Goal: Task Accomplishment & Management: Manage account settings

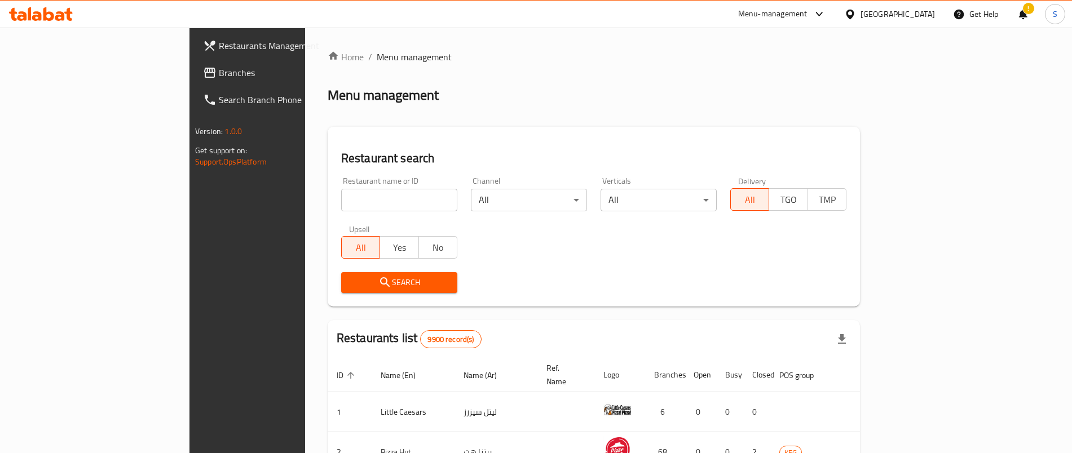
click at [334, 212] on div "Restaurant name or ID Restaurant name or ID" at bounding box center [399, 194] width 130 height 48
drag, startPoint x: 298, startPoint y: 211, endPoint x: 293, endPoint y: 201, distance: 11.3
click at [334, 211] on div "Restaurant name or ID Restaurant name or ID" at bounding box center [399, 194] width 130 height 48
click at [341, 198] on input "search" at bounding box center [399, 200] width 116 height 23
paste input "Arnies Sliders"
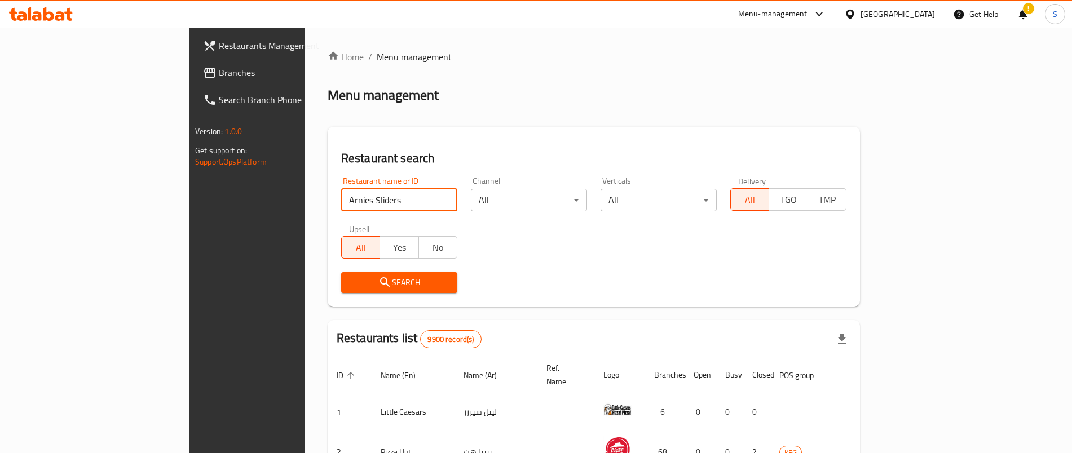
type input "Arnies Sliders"
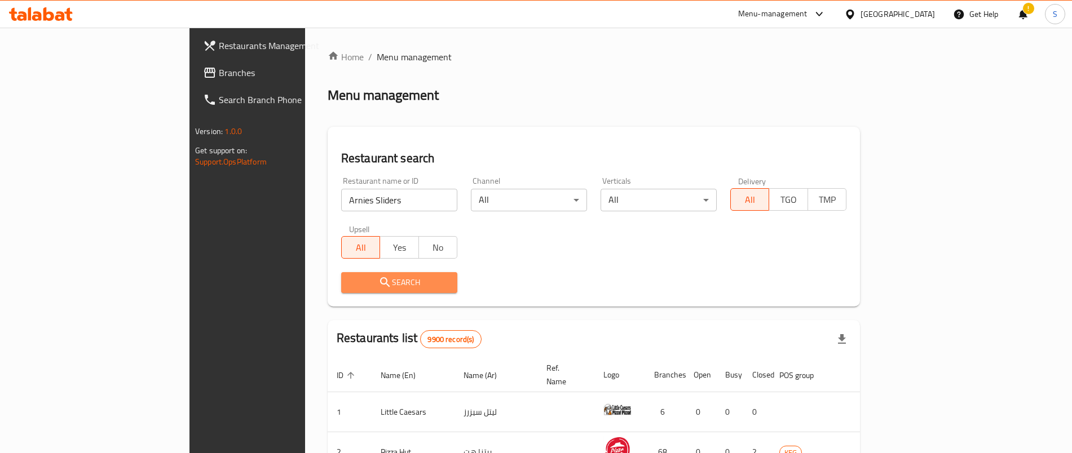
click at [350, 279] on span "Search" at bounding box center [399, 283] width 98 height 14
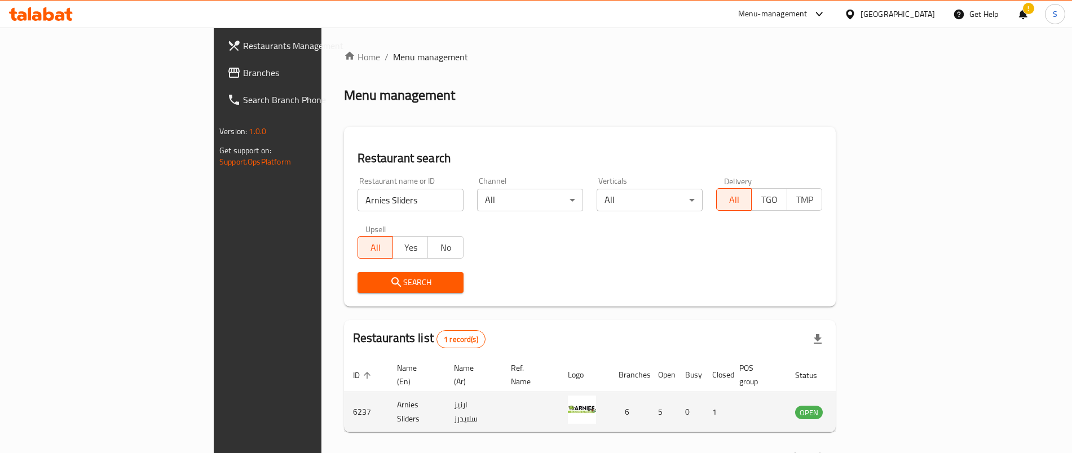
click at [865, 410] on icon "enhanced table" at bounding box center [863, 412] width 4 height 5
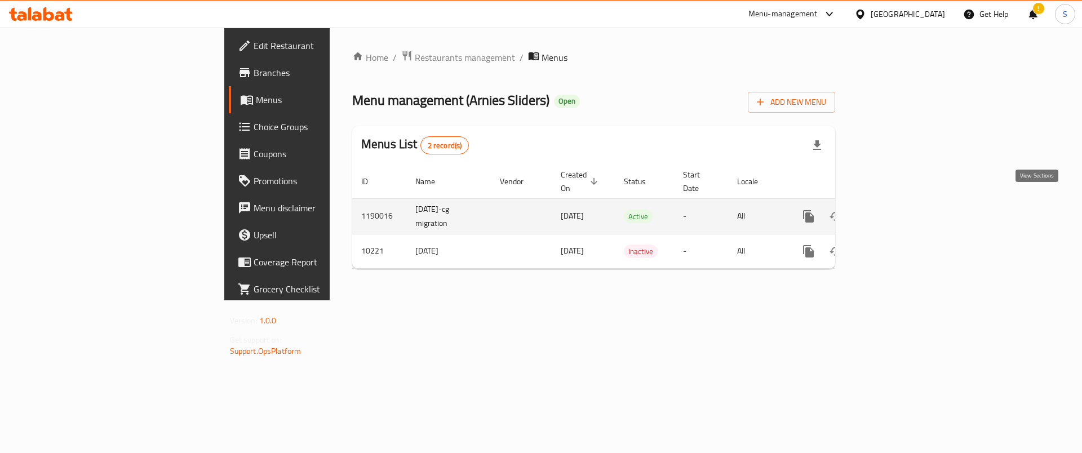
click at [904, 203] on link "enhanced table" at bounding box center [890, 216] width 27 height 27
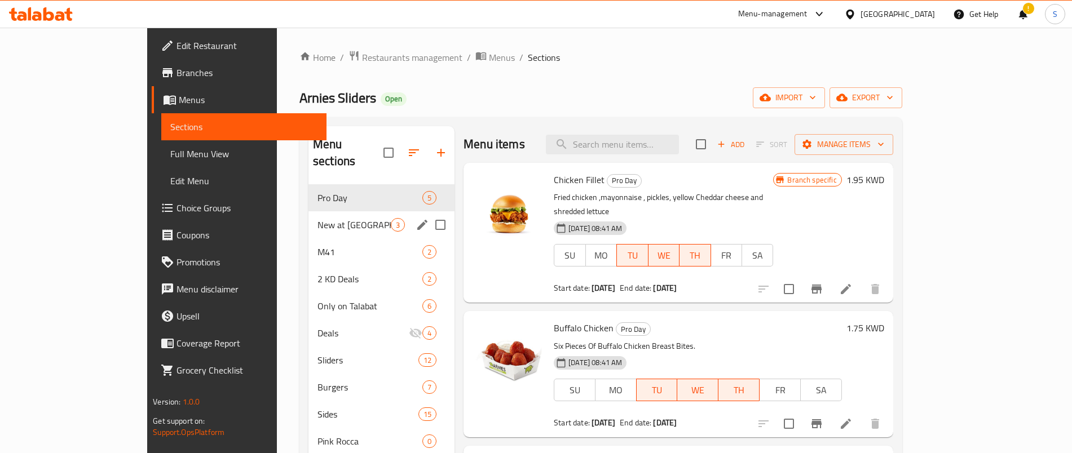
click at [317, 218] on span "New at [GEOGRAPHIC_DATA]" at bounding box center [353, 225] width 73 height 14
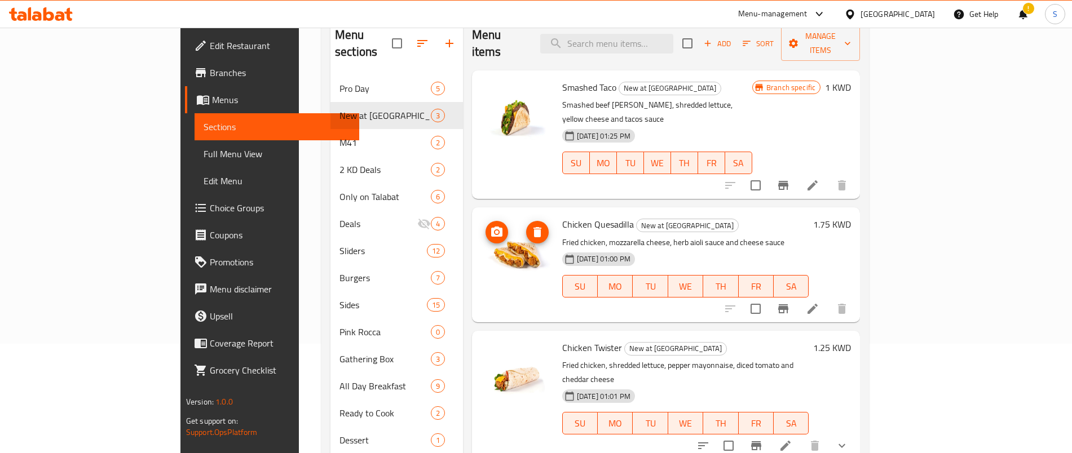
scroll to position [141, 0]
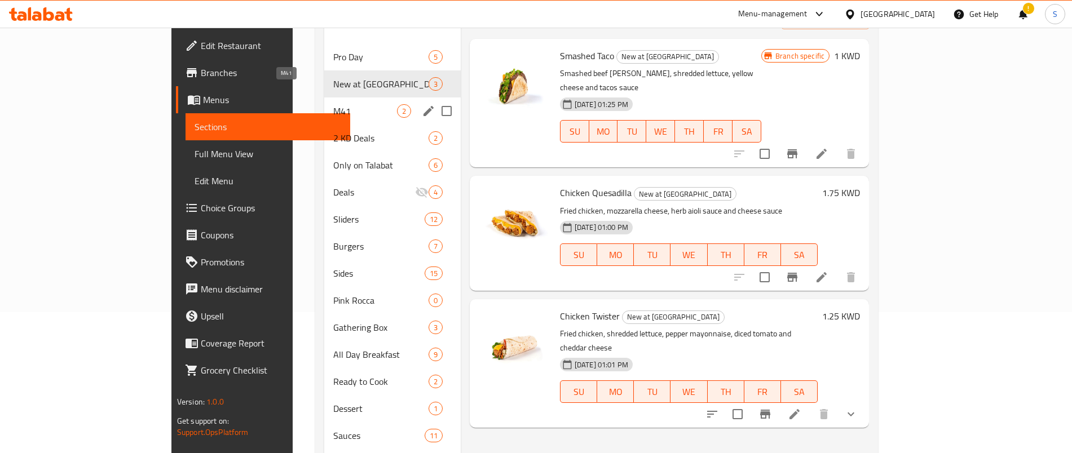
click at [333, 104] on span "M41" at bounding box center [364, 111] width 63 height 14
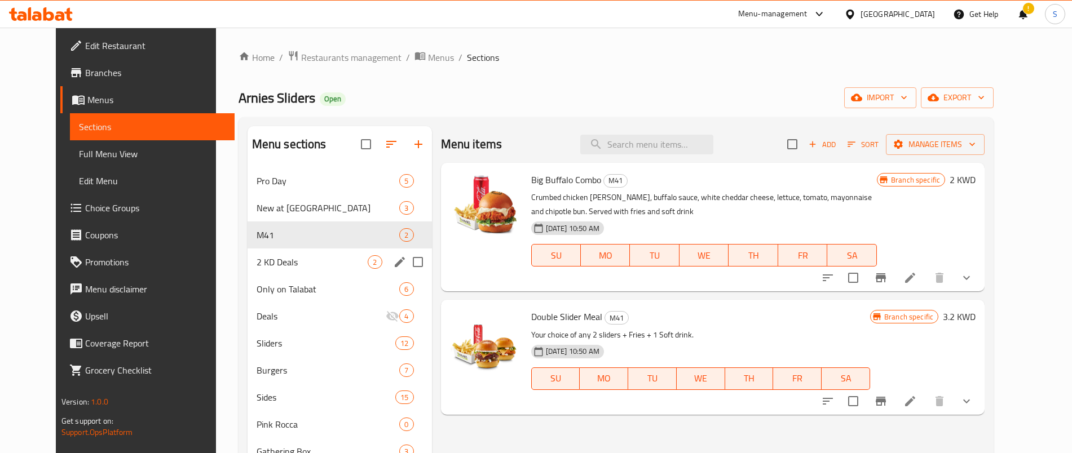
click at [294, 266] on span "2 KD Deals" at bounding box center [313, 262] width 112 height 14
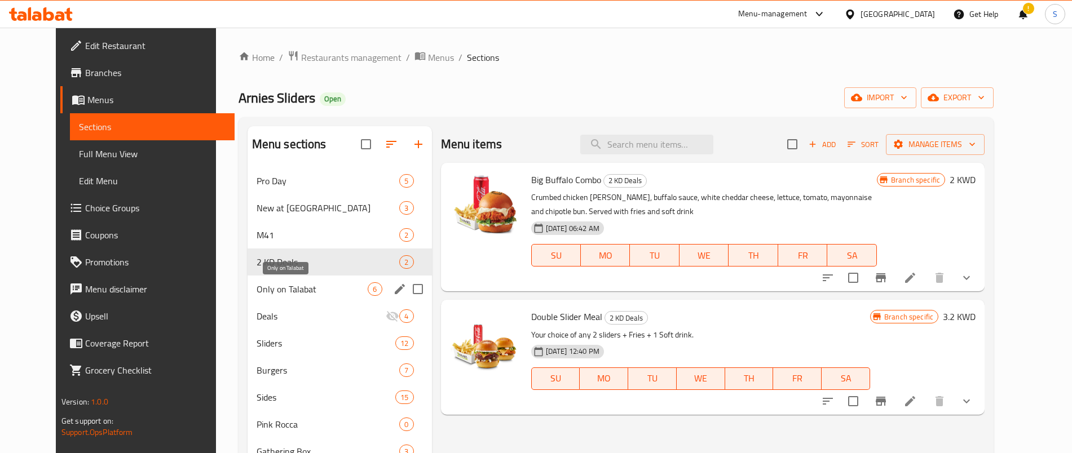
click at [257, 284] on span "Only on Talabat" at bounding box center [313, 289] width 112 height 14
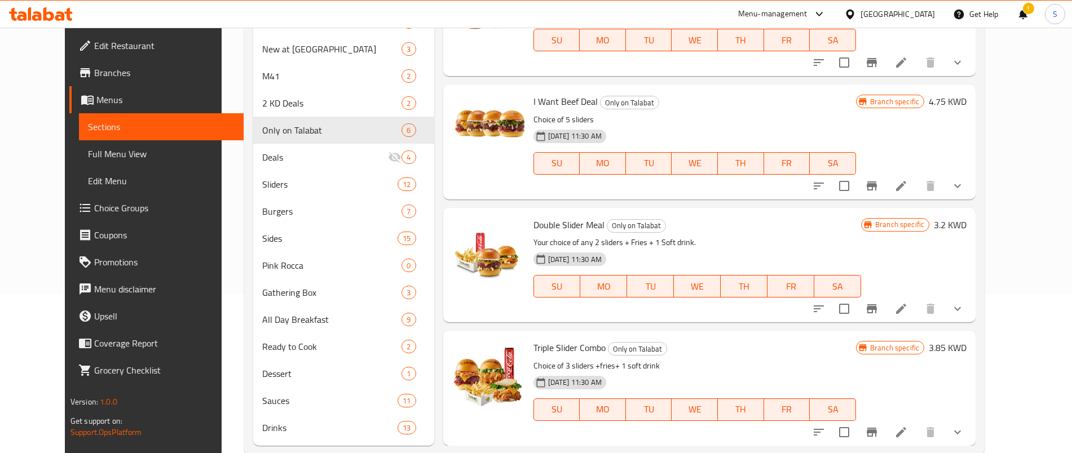
scroll to position [183, 0]
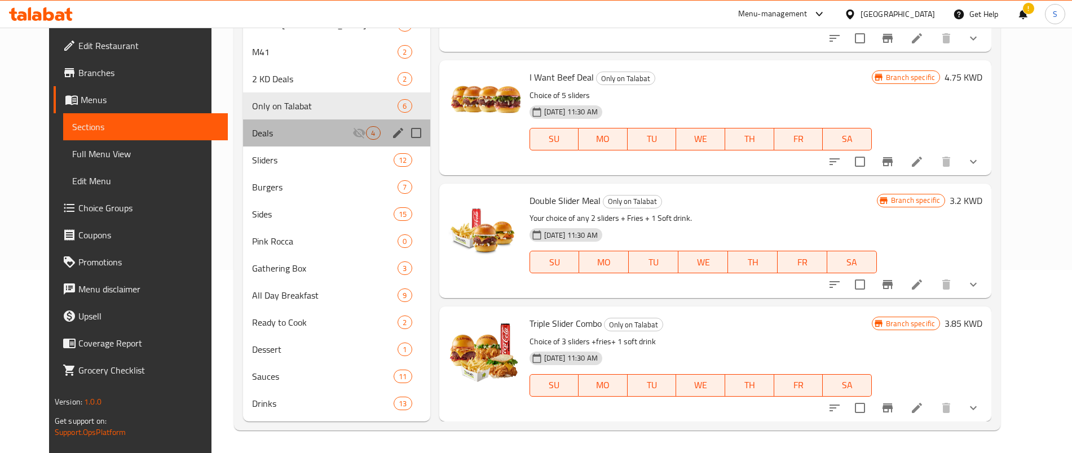
click at [258, 142] on div "Deals 4" at bounding box center [336, 133] width 187 height 27
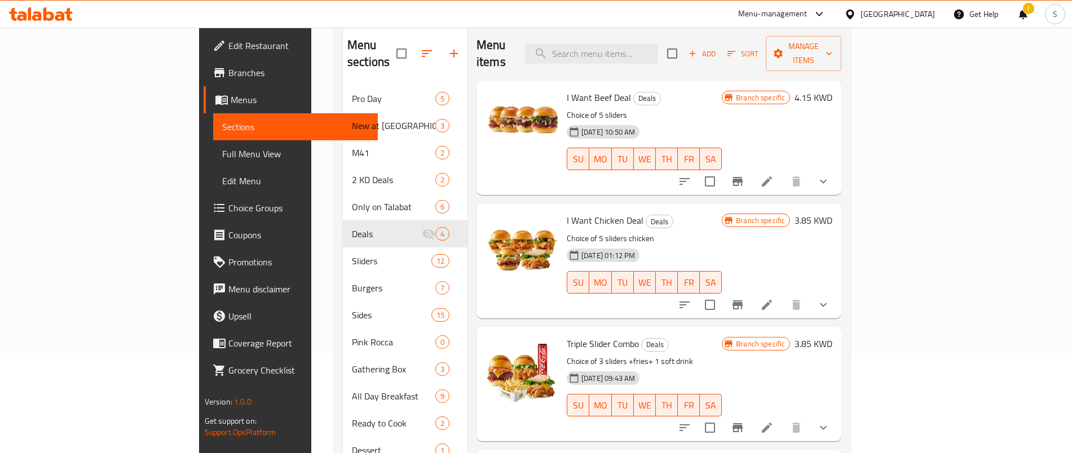
scroll to position [183, 0]
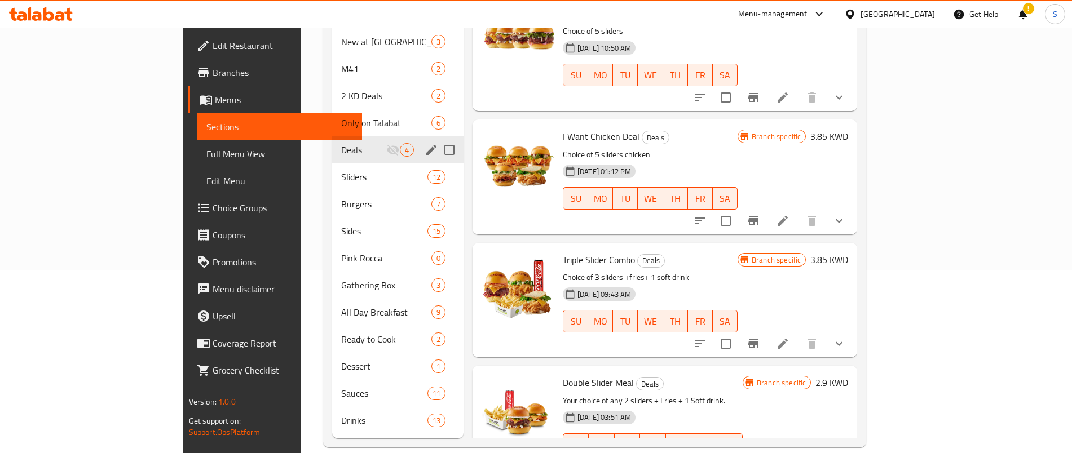
click at [332, 142] on div "Deals 4" at bounding box center [397, 149] width 131 height 27
click at [341, 170] on span "Sliders" at bounding box center [384, 177] width 86 height 14
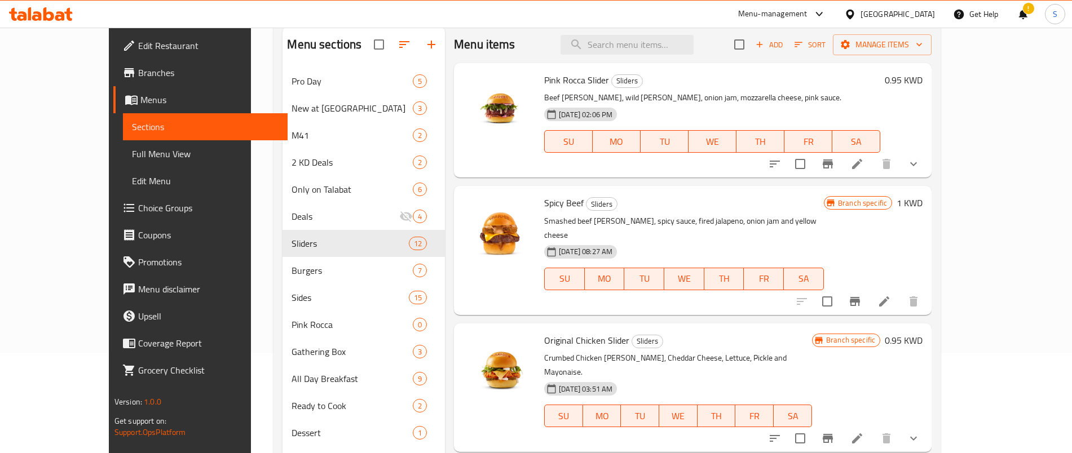
scroll to position [183, 0]
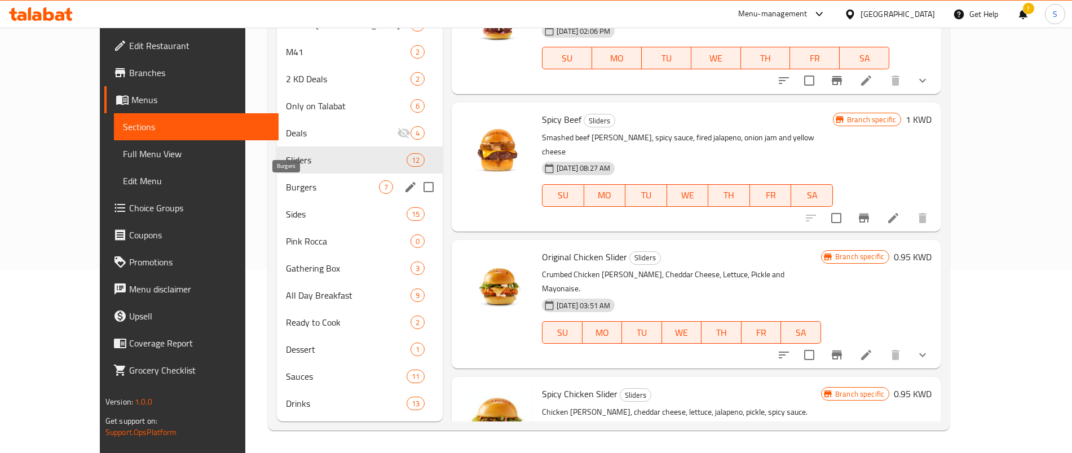
click at [295, 188] on span "Burgers" at bounding box center [332, 187] width 93 height 14
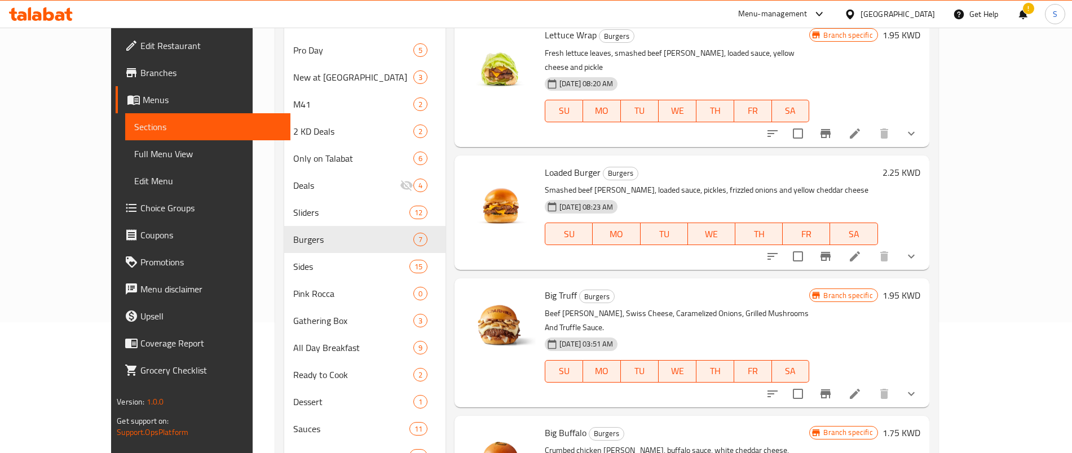
scroll to position [183, 0]
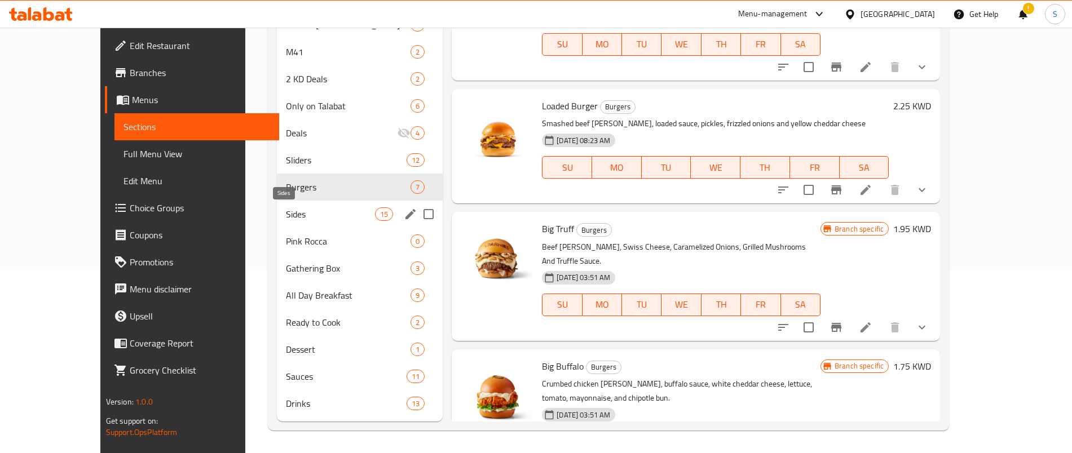
click at [297, 219] on span "Sides" at bounding box center [330, 214] width 89 height 14
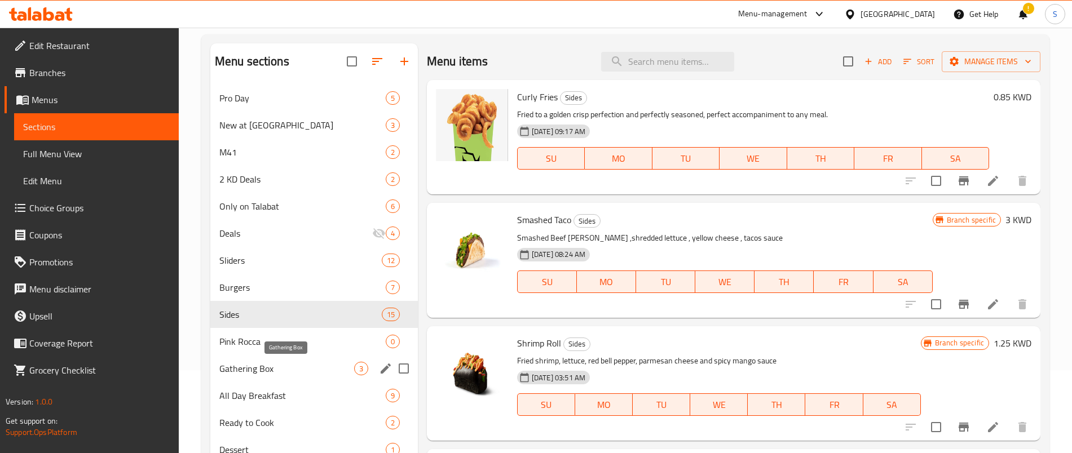
scroll to position [183, 0]
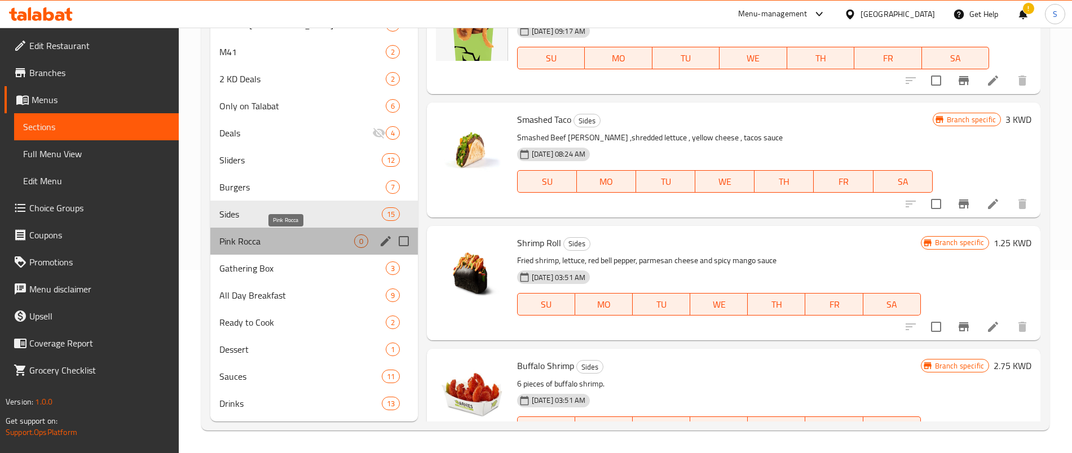
click at [259, 246] on span "Pink Rocca" at bounding box center [286, 242] width 135 height 14
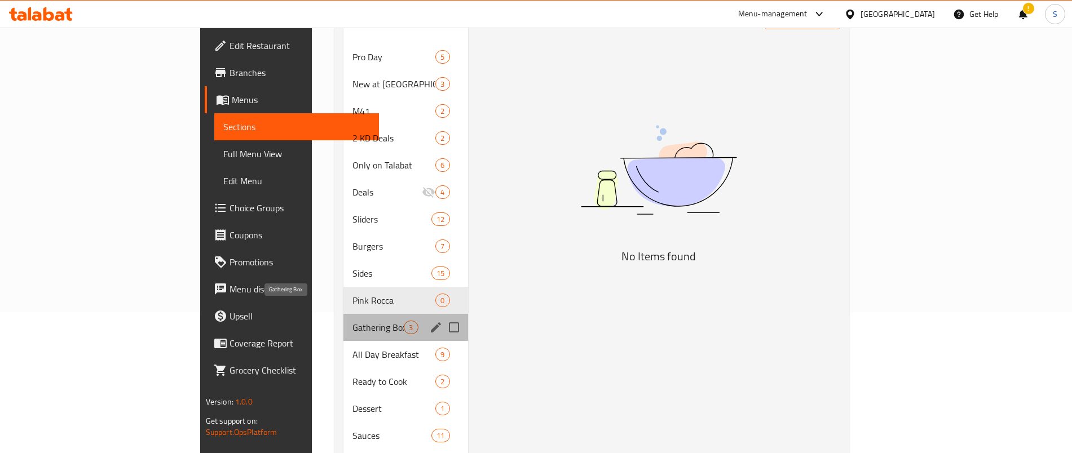
click at [352, 321] on span "Gathering Box" at bounding box center [377, 328] width 51 height 14
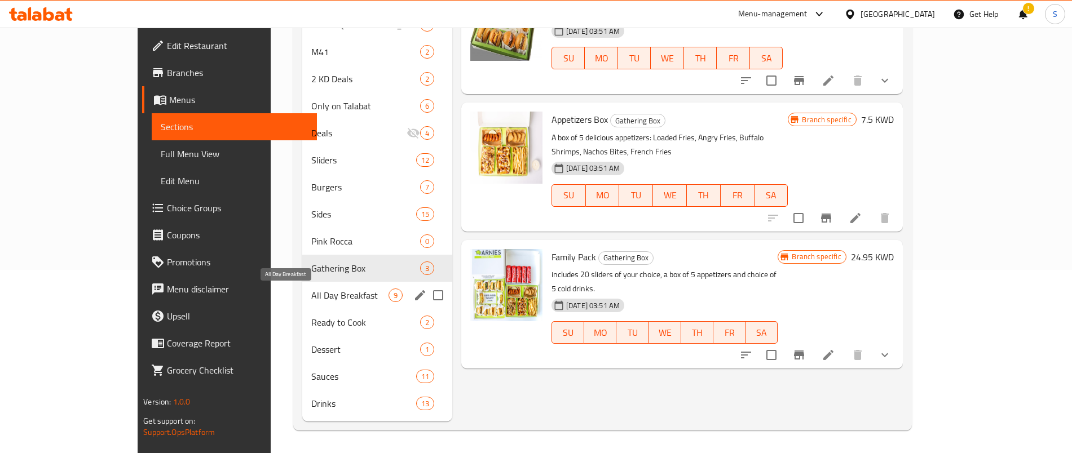
click at [311, 293] on span "All Day Breakfast" at bounding box center [349, 296] width 77 height 14
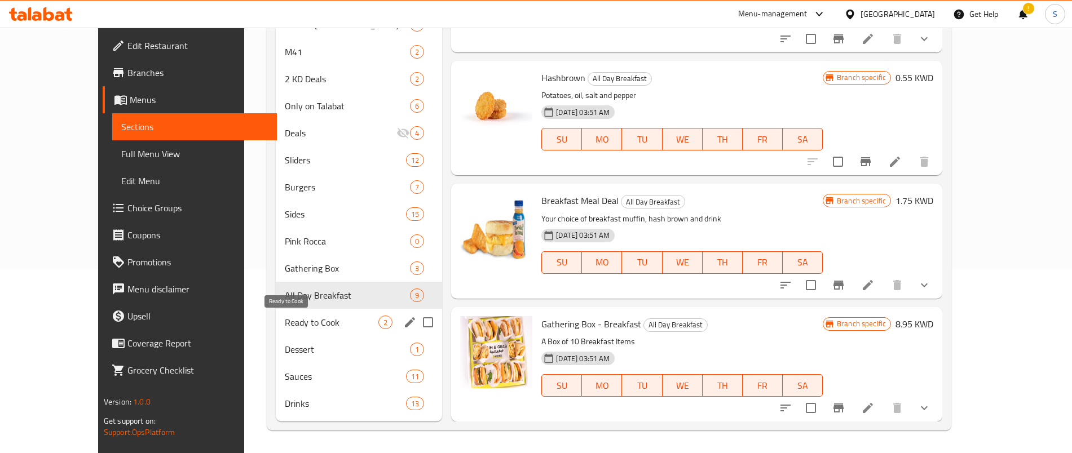
click at [285, 319] on span "Ready to Cook" at bounding box center [332, 323] width 94 height 14
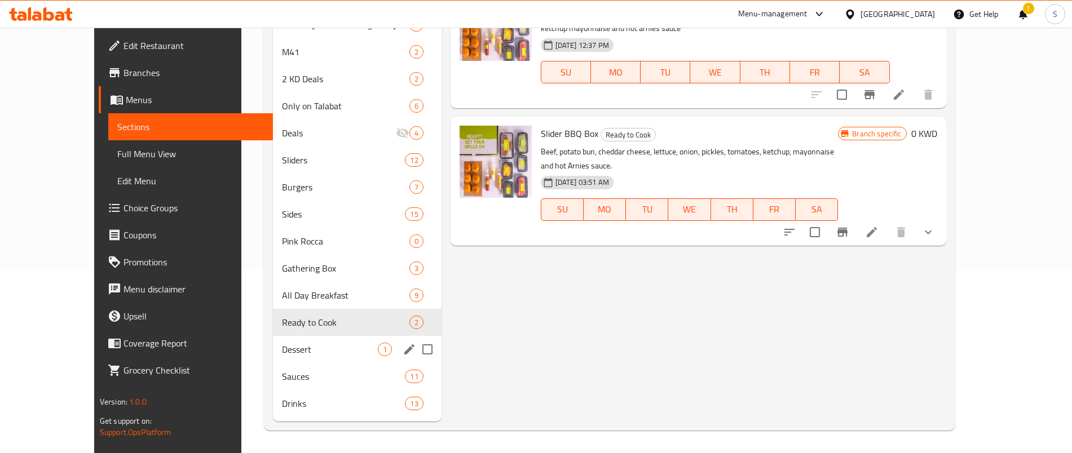
click at [276, 337] on div "Dessert 1" at bounding box center [357, 349] width 168 height 27
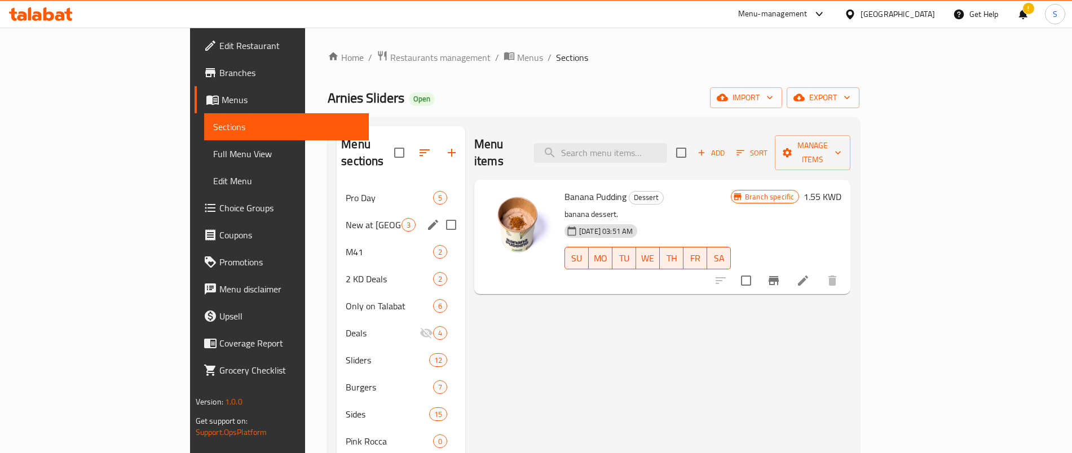
click at [337, 211] on div "New at Arnies 3" at bounding box center [401, 224] width 129 height 27
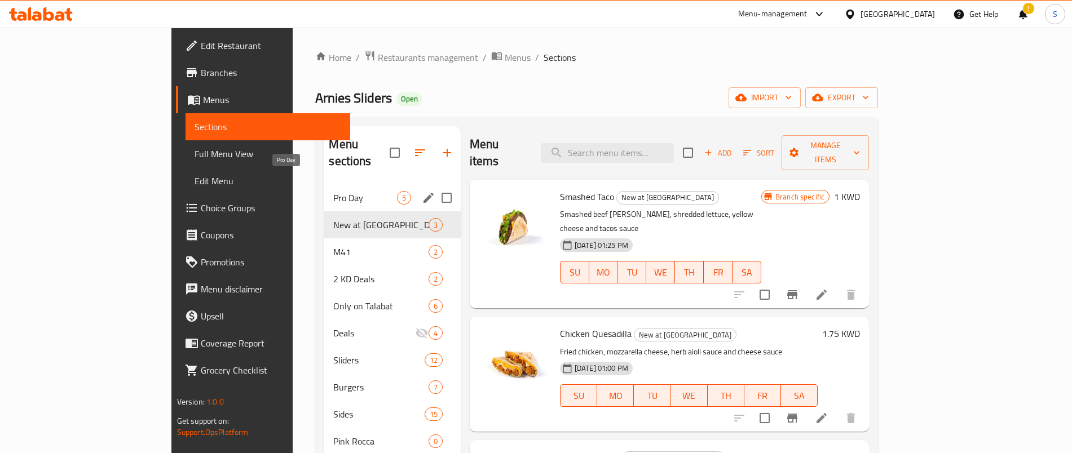
click at [333, 191] on span "Pro Day" at bounding box center [364, 198] width 63 height 14
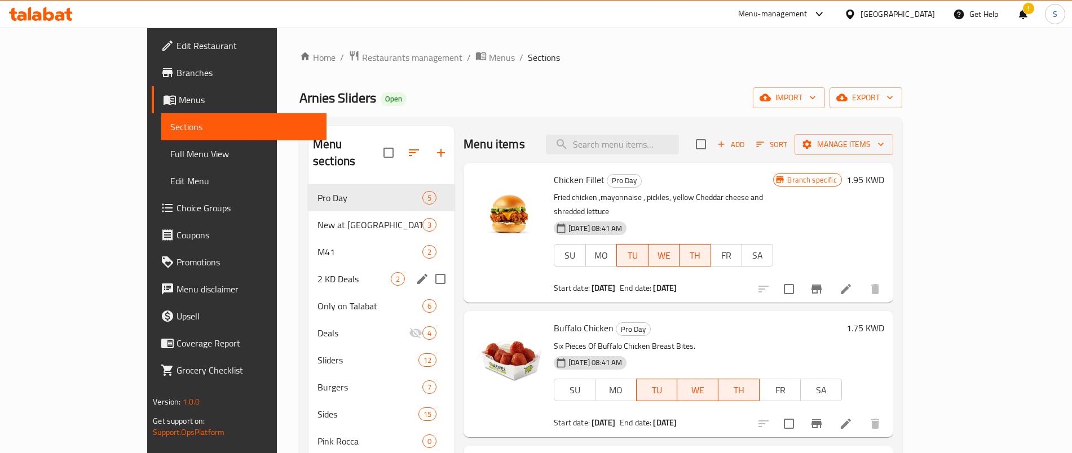
click at [308, 266] on div "2 KD Deals 2" at bounding box center [381, 279] width 146 height 27
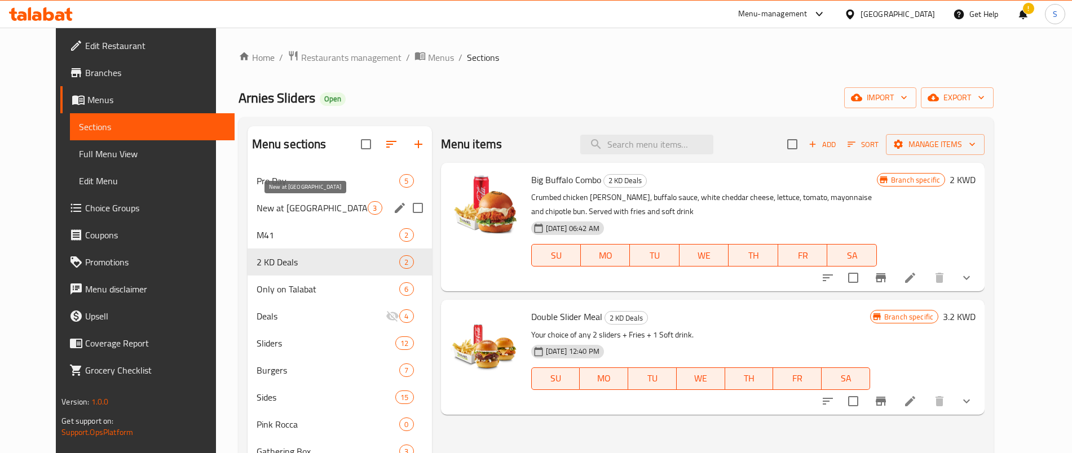
click at [275, 212] on span "New at [GEOGRAPHIC_DATA]" at bounding box center [313, 208] width 112 height 14
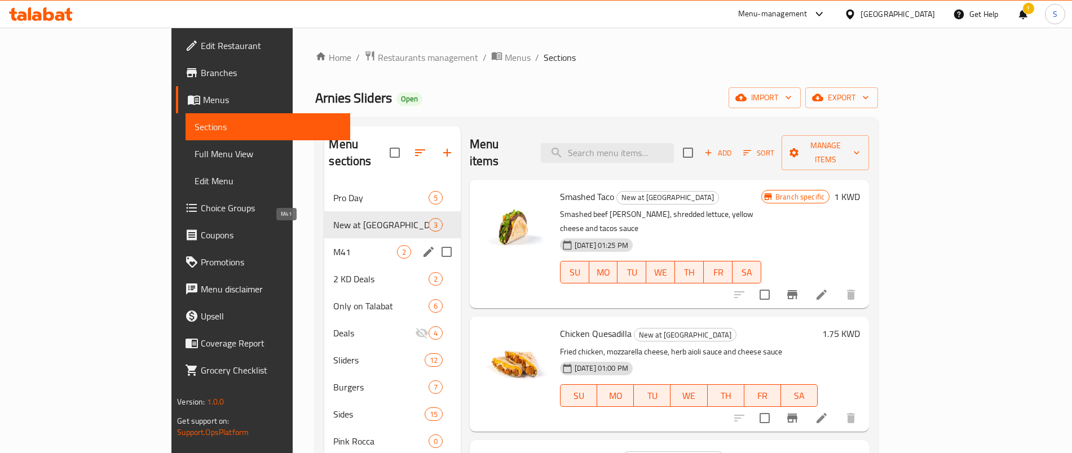
click at [333, 245] on span "M41" at bounding box center [364, 252] width 63 height 14
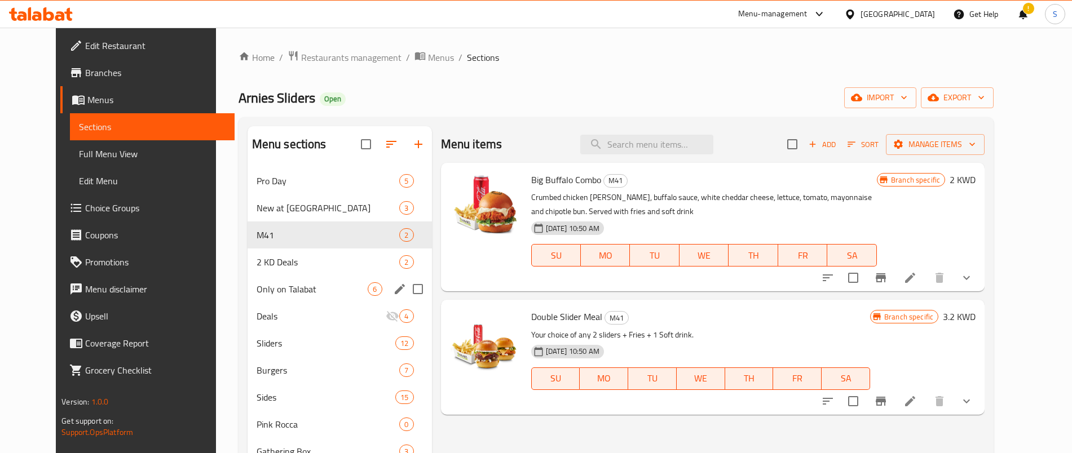
click at [275, 283] on span "Only on Talabat" at bounding box center [313, 289] width 112 height 14
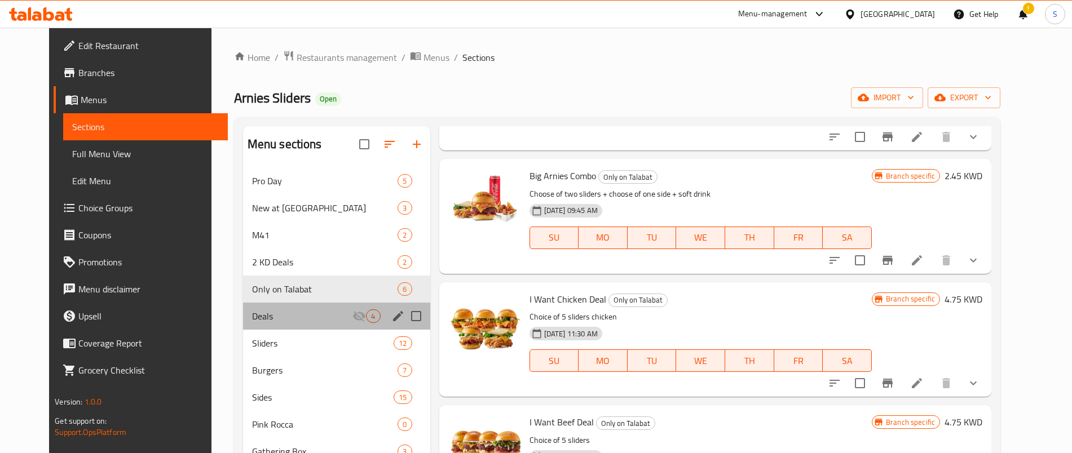
click at [286, 328] on div "Deals 4" at bounding box center [336, 316] width 187 height 27
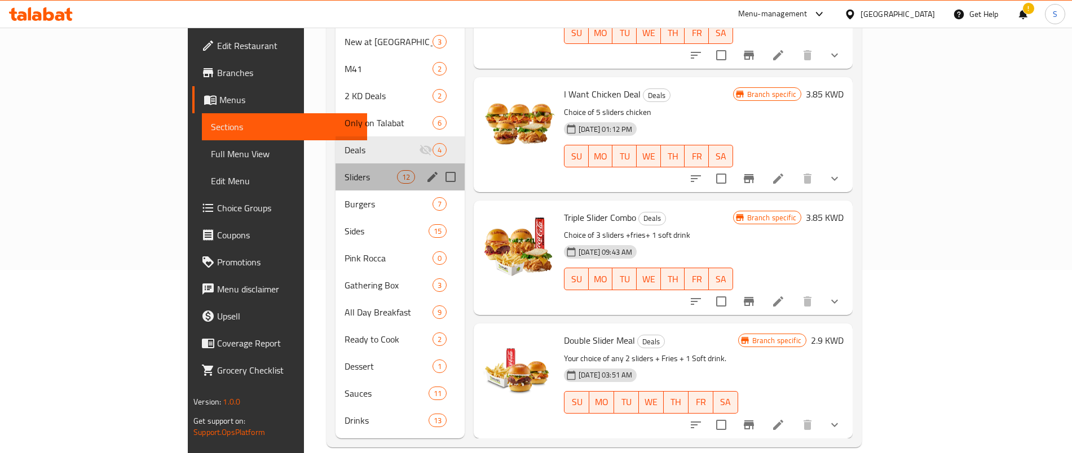
click at [335, 169] on div "Sliders 12" at bounding box center [399, 176] width 129 height 27
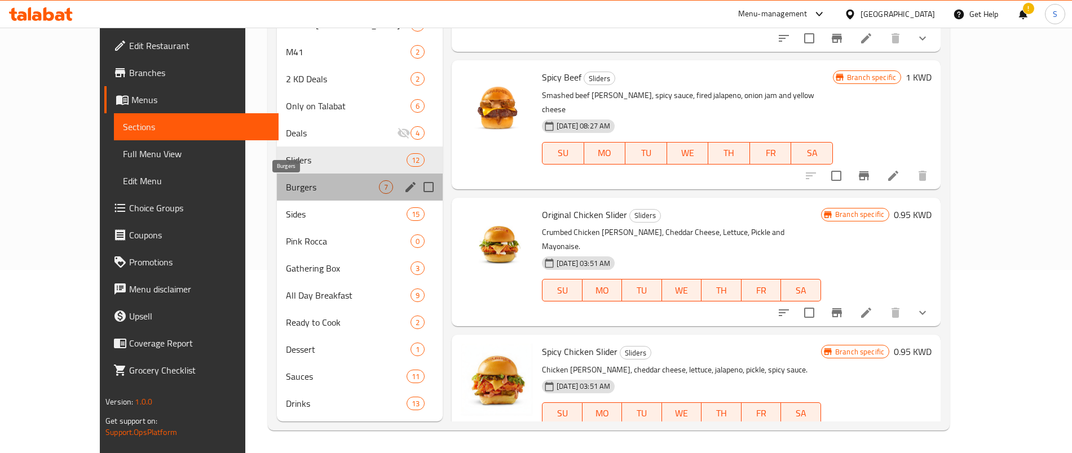
click at [286, 184] on span "Burgers" at bounding box center [332, 187] width 93 height 14
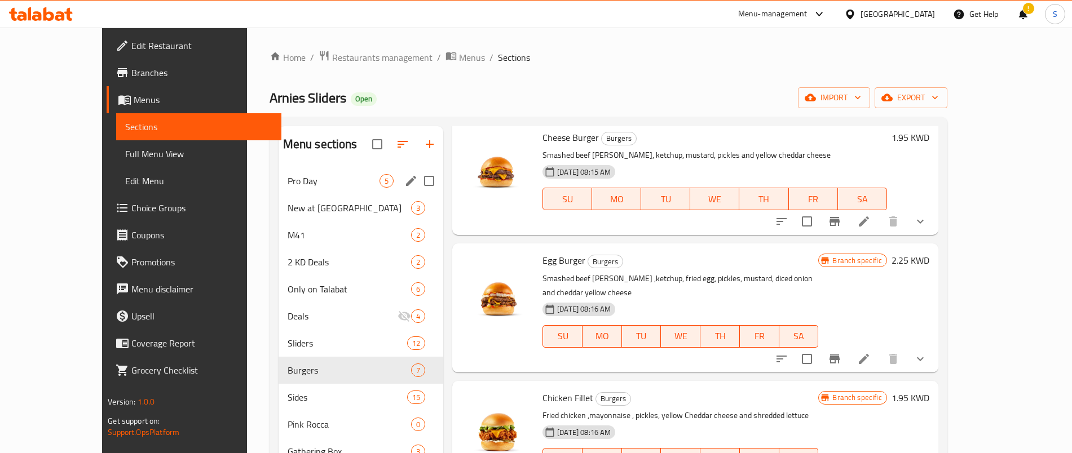
click at [303, 174] on span "Pro Day" at bounding box center [334, 181] width 92 height 14
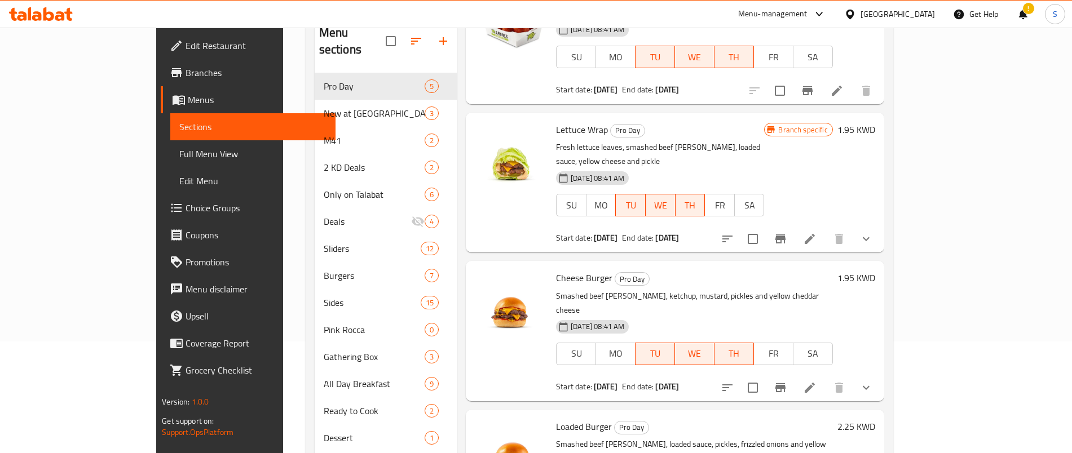
scroll to position [4, 0]
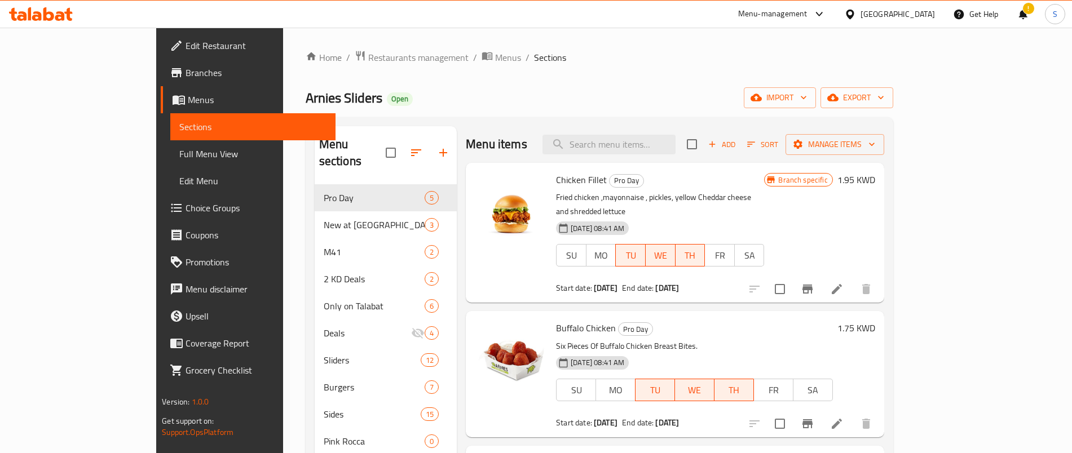
click at [479, 39] on div "Home / Restaurants management / Menus / Sections Arnies Sliders Open import exp…" at bounding box center [599, 341] width 633 height 626
